Goal: Go to known website: Access a specific website the user already knows

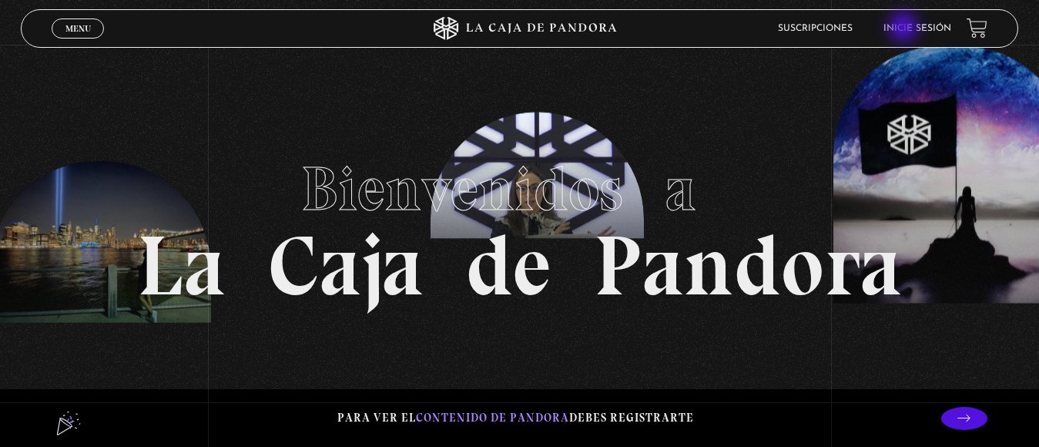
click at [905, 29] on link "Inicie sesión" at bounding box center [918, 28] width 68 height 9
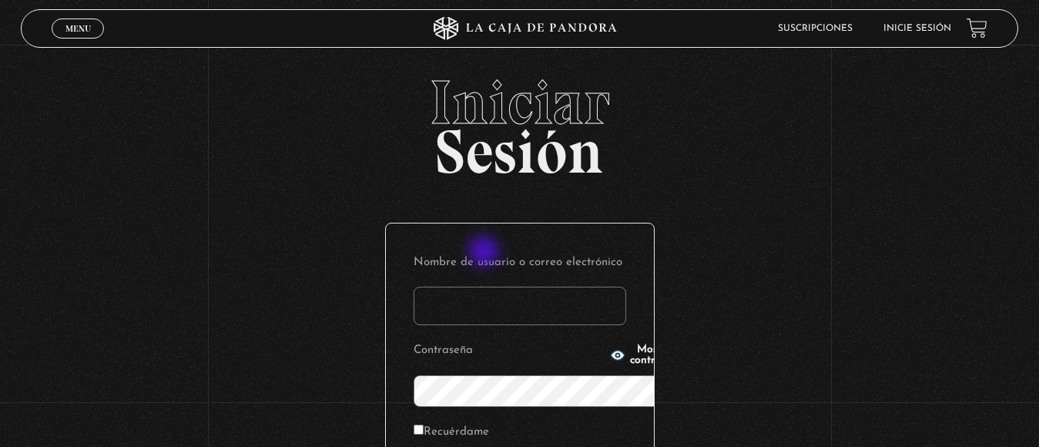
click at [485, 287] on input "Nombre de usuario o correo electrónico" at bounding box center [520, 306] width 213 height 39
type input "jona.g86@hotmail.com"
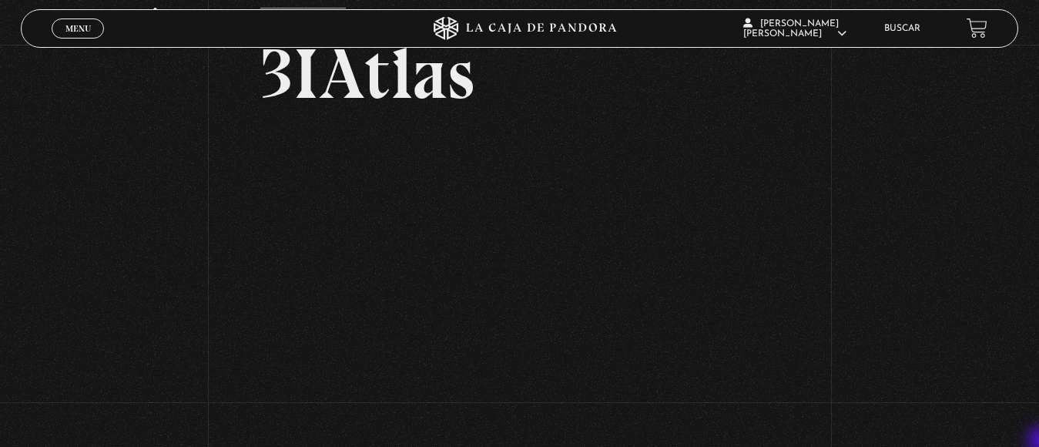
scroll to position [92, 0]
